Goal: Information Seeking & Learning: Learn about a topic

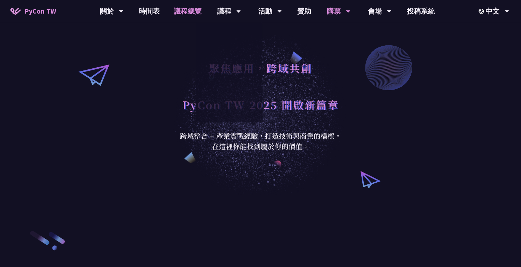
click at [180, 11] on link "議程總覽" at bounding box center [188, 11] width 42 height 22
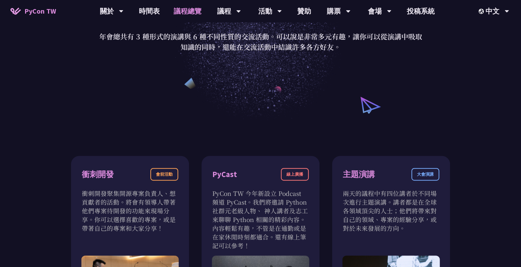
scroll to position [232, 0]
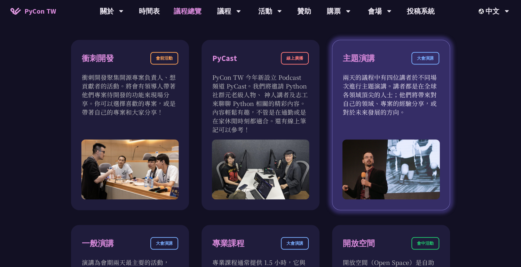
click at [353, 79] on p "兩天的議程中有四位講者於不同場次進行主題演講。講者都是在全球各領域頂尖的人士；他們將帶來對自己的領域、專案的經驗分享，或對於未來發展的方向。" at bounding box center [391, 95] width 96 height 44
click at [421, 57] on div "大會演講" at bounding box center [425, 58] width 28 height 13
click at [389, 78] on p "兩天的議程中有四位講者於不同場次進行主題演講。講者都是在全球各領域頂尖的人士；他們將帶來對自己的領域、專案的經驗分享，或對於未來發展的方向。" at bounding box center [391, 95] width 96 height 44
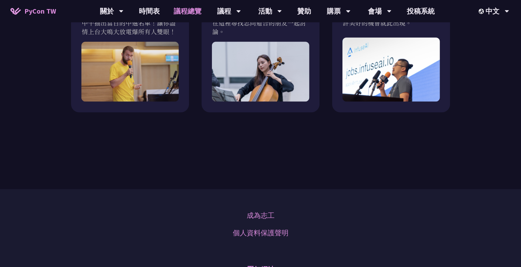
scroll to position [812, 0]
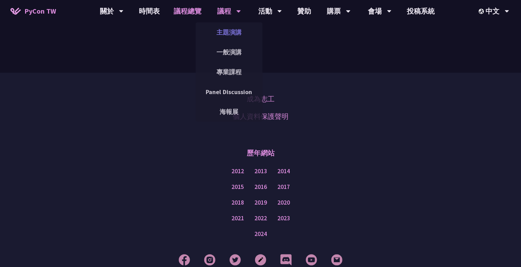
click at [235, 27] on link "主題演講" at bounding box center [229, 32] width 67 height 16
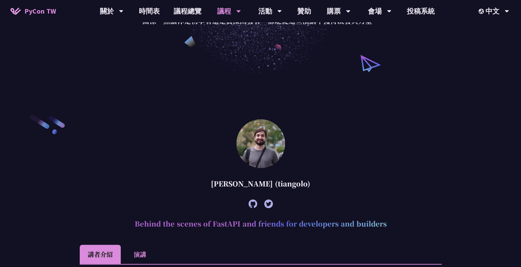
scroll to position [232, 0]
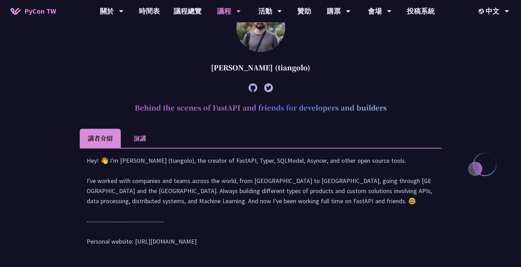
click at [292, 169] on div "Hey! 👋 I'm Sebastián Ramírez (tiangolo), the creator of FastAPI, Typer, SQLMode…" at bounding box center [261, 204] width 348 height 98
copy div "QLModel,"
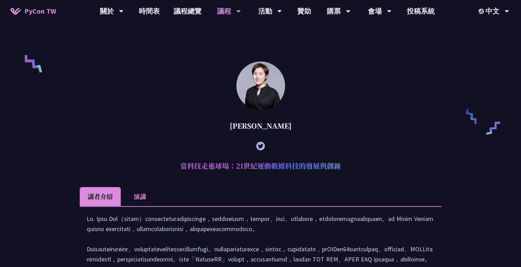
scroll to position [580, 0]
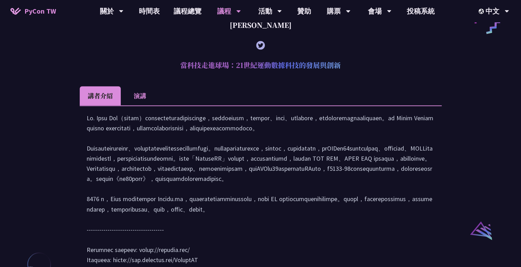
click at [312, 73] on h2 "當科技走進球場：21世紀運動數據科技的發展與創新" at bounding box center [261, 65] width 362 height 21
click at [196, 136] on div at bounding box center [261, 192] width 348 height 158
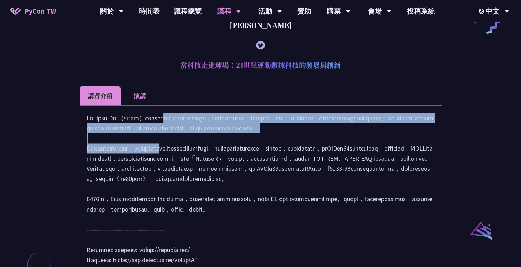
click at [196, 136] on div at bounding box center [261, 192] width 348 height 158
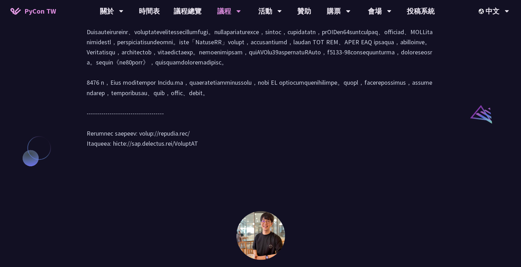
click at [136, 113] on div at bounding box center [261, 76] width 348 height 158
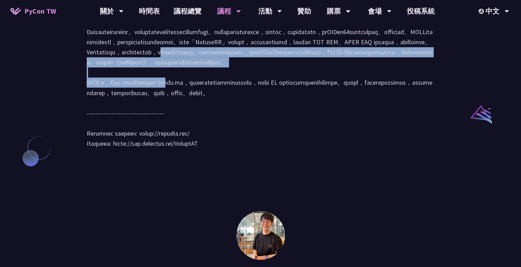
click at [136, 113] on div at bounding box center [261, 76] width 348 height 158
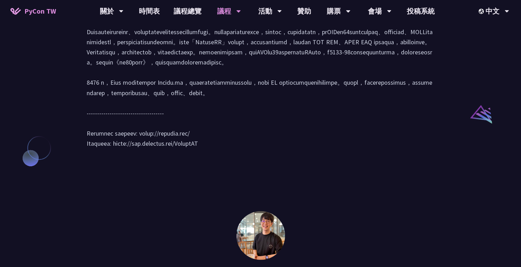
click at [204, 143] on div at bounding box center [261, 76] width 348 height 158
drag, startPoint x: 204, startPoint y: 143, endPoint x: 208, endPoint y: 143, distance: 4.5
click at [208, 143] on div at bounding box center [261, 76] width 348 height 158
copy div "Athleo.ai"
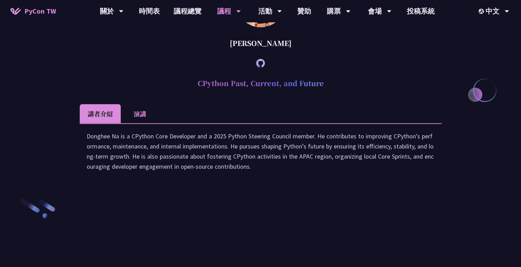
scroll to position [1044, 0]
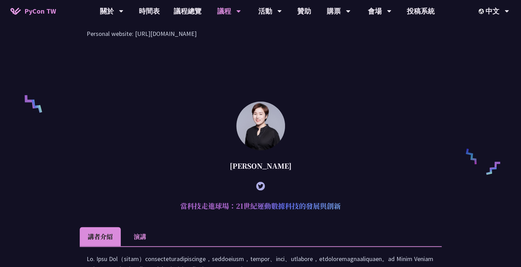
scroll to position [812, 0]
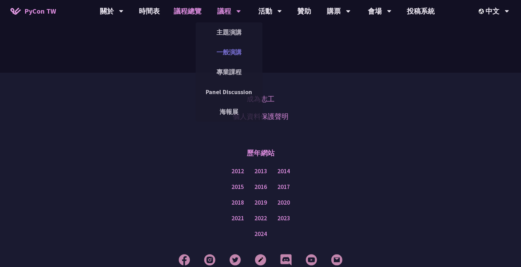
click at [224, 51] on link "一般演講" at bounding box center [229, 52] width 67 height 16
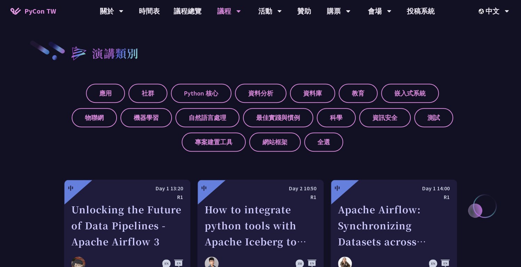
scroll to position [348, 0]
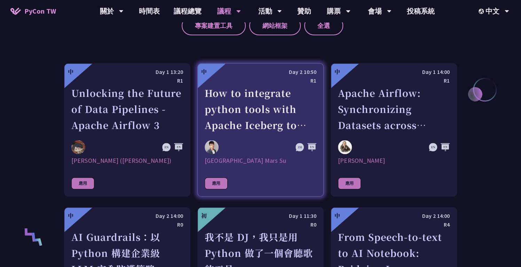
click at [269, 123] on div "How to integrate python tools with Apache Iceberg to build ETLT pipeline on Shi…" at bounding box center [261, 109] width 112 height 48
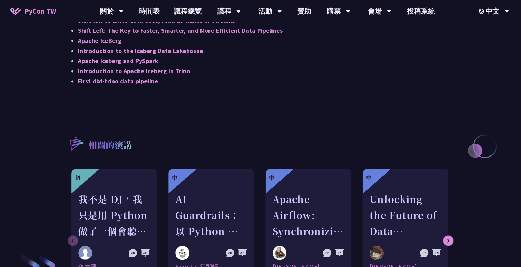
scroll to position [696, 0]
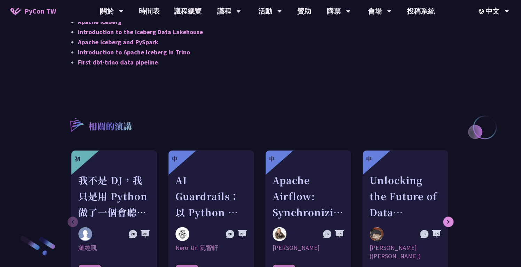
scroll to position [348, 0]
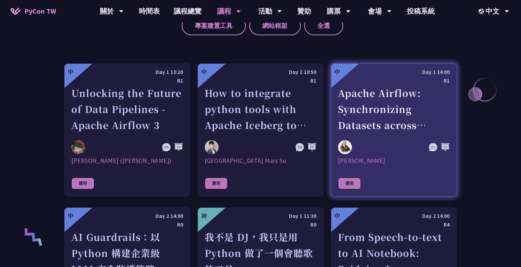
click at [380, 103] on div "Apache Airflow: Synchronizing Datasets across Multiple instances" at bounding box center [394, 109] width 112 height 48
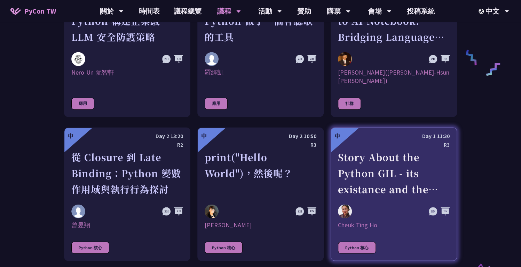
scroll to position [696, 0]
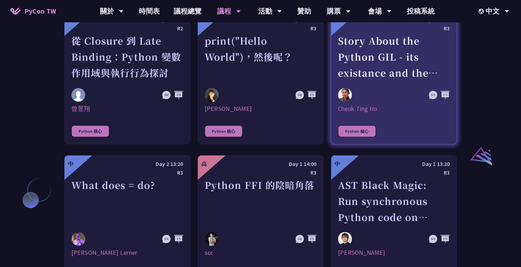
click at [387, 64] on div "Story About the Python GIL - its existance and the lack there of" at bounding box center [394, 57] width 112 height 48
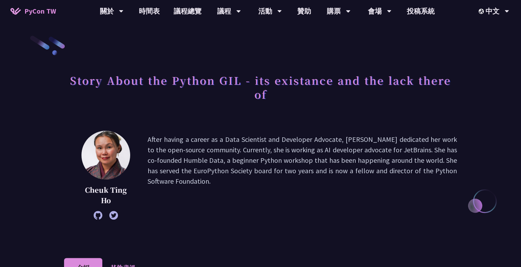
click at [175, 140] on p "After having a career as a Data Scientist and Developer Advocate, Cheuk dedicat…" at bounding box center [302, 175] width 309 height 82
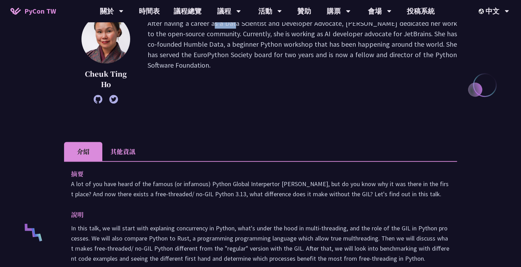
scroll to position [232, 0]
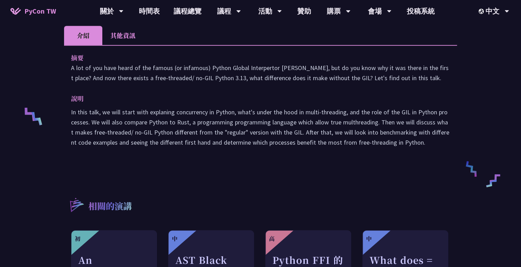
click at [139, 41] on li "其他資訊" at bounding box center [122, 35] width 41 height 19
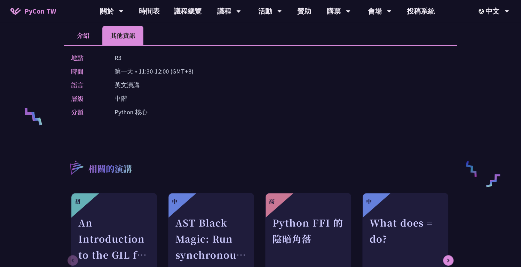
click at [82, 41] on li "介紹" at bounding box center [83, 35] width 38 height 19
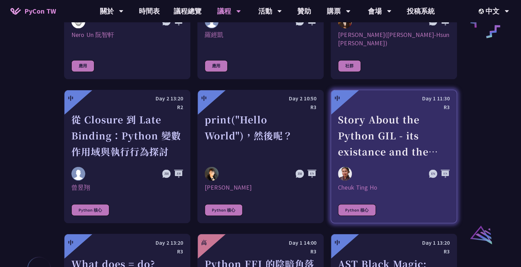
scroll to position [733, 0]
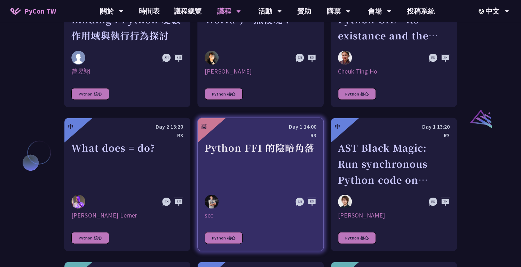
click at [282, 146] on div "Python FFI 的陰暗角落" at bounding box center [261, 163] width 112 height 48
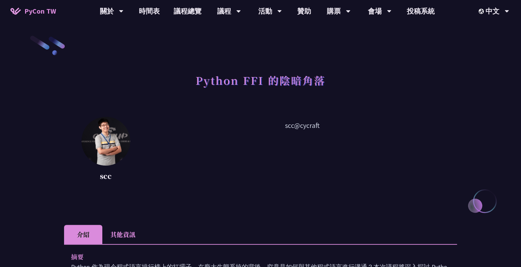
scroll to position [116, 0]
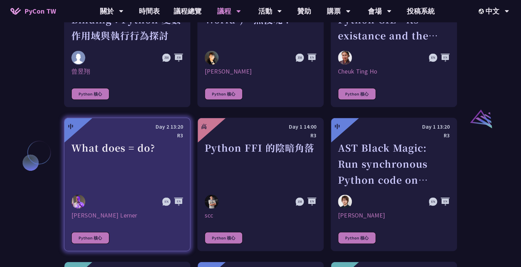
scroll to position [849, 0]
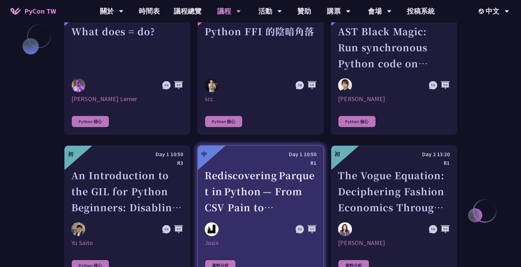
click at [226, 172] on div "Rediscovering Parquet in Python — From CSV Pain to Columnar Gain" at bounding box center [261, 191] width 112 height 48
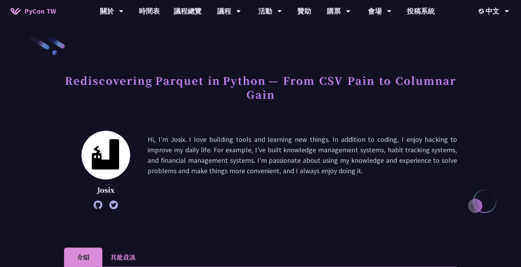
scroll to position [116, 0]
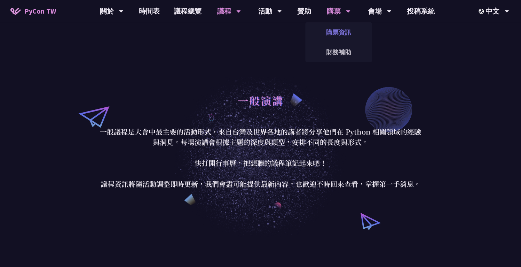
click at [331, 32] on link "購票資訊" at bounding box center [338, 32] width 67 height 16
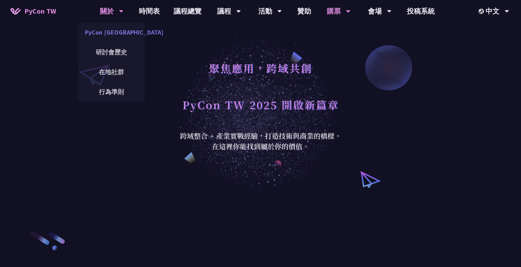
click at [106, 32] on link "PyCon [GEOGRAPHIC_DATA]" at bounding box center [111, 32] width 67 height 16
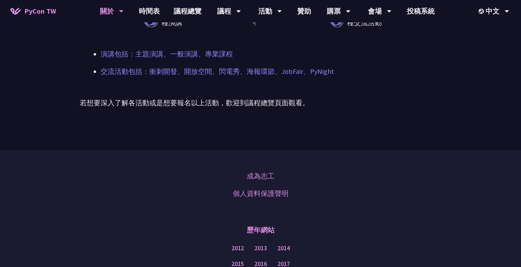
scroll to position [580, 0]
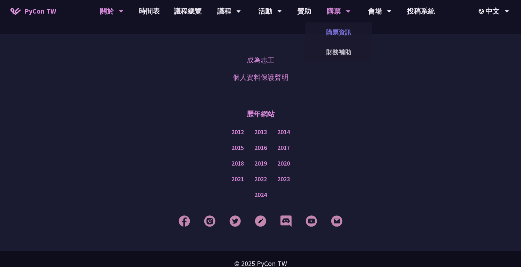
click at [336, 28] on link "購票資訊" at bounding box center [338, 32] width 67 height 16
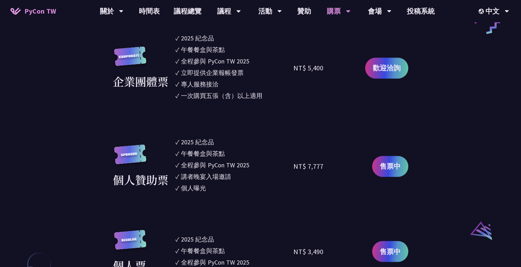
scroll to position [696, 0]
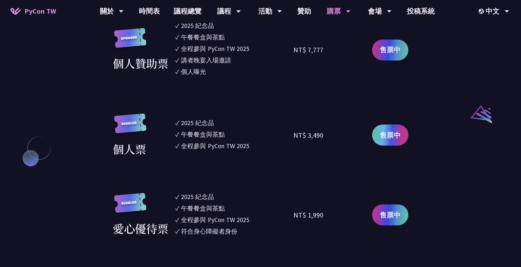
click at [377, 138] on link "售票中" at bounding box center [390, 134] width 36 height 21
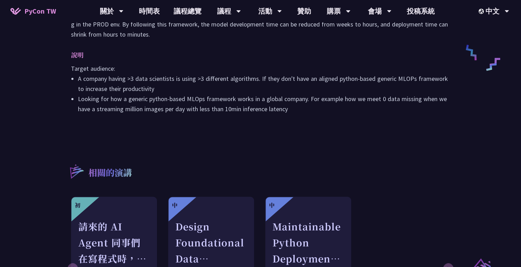
scroll to position [464, 0]
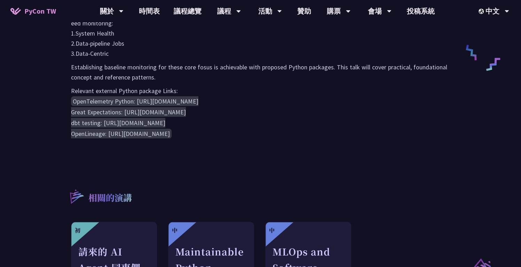
scroll to position [464, 0]
